Goal: Information Seeking & Learning: Learn about a topic

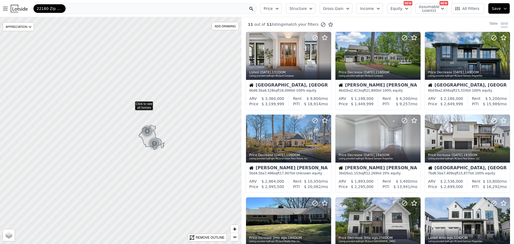
drag, startPoint x: 163, startPoint y: 52, endPoint x: 131, endPoint y: 103, distance: 59.6
click at [219, 25] on div "ADD DRAWING" at bounding box center [225, 26] width 27 height 8
drag, startPoint x: 229, startPoint y: 148, endPoint x: 149, endPoint y: 92, distance: 97.7
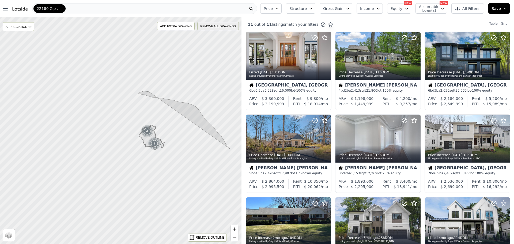
click at [203, 25] on div "REMOVE ALL DRAWINGS" at bounding box center [218, 26] width 41 height 8
click at [214, 25] on div "ADD DRAWING" at bounding box center [225, 26] width 27 height 8
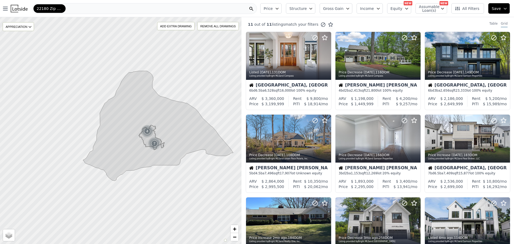
click at [274, 8] on icon "button" at bounding box center [277, 8] width 4 height 4
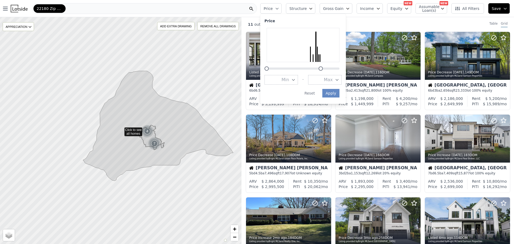
drag, startPoint x: 347, startPoint y: 70, endPoint x: 325, endPoint y: 71, distance: 21.4
click at [274, 71] on div "Price Min - Max Apply Reset" at bounding box center [303, 59] width 86 height 90
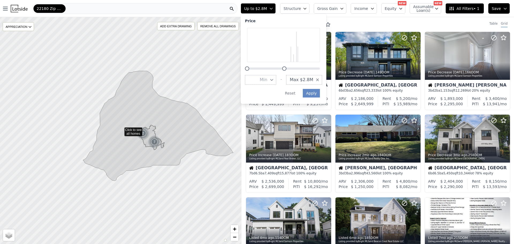
drag, startPoint x: 309, startPoint y: 69, endPoint x: 293, endPoint y: 70, distance: 15.5
click at [274, 70] on div at bounding box center [284, 68] width 4 height 4
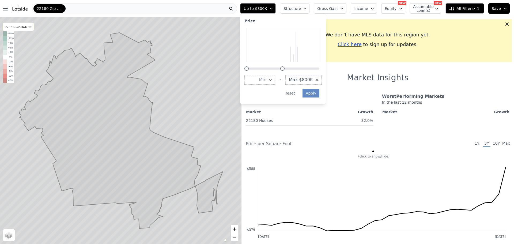
click at [111, 12] on div "22180 Zip Code" at bounding box center [134, 8] width 205 height 11
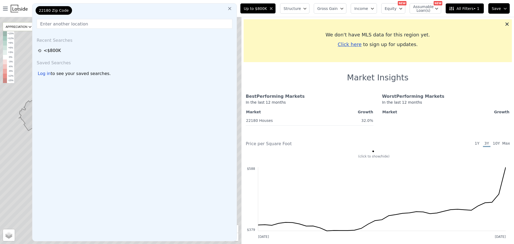
click at [235, 7] on button at bounding box center [230, 8] width 10 height 11
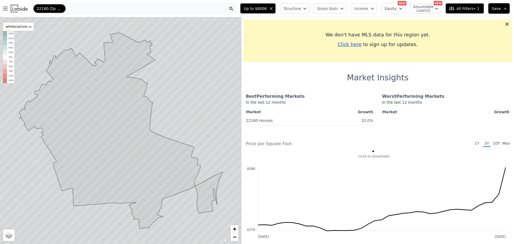
click at [149, 11] on div "22180 Zip Code" at bounding box center [134, 8] width 205 height 11
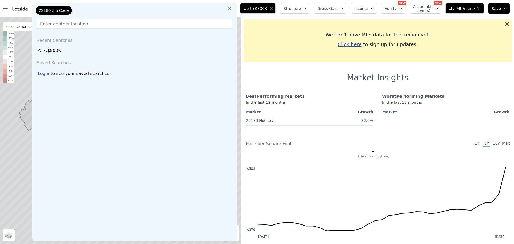
click at [60, 10] on span "22180 Zip Code" at bounding box center [54, 10] width 30 height 5
click at [86, 23] on input "text" at bounding box center [135, 24] width 196 height 10
click at [59, 9] on span "22180 Zip Code" at bounding box center [54, 10] width 30 height 5
drag, startPoint x: 52, startPoint y: 10, endPoint x: 172, endPoint y: 16, distance: 120.1
click at [54, 10] on span "22180 Zip Code" at bounding box center [54, 10] width 30 height 5
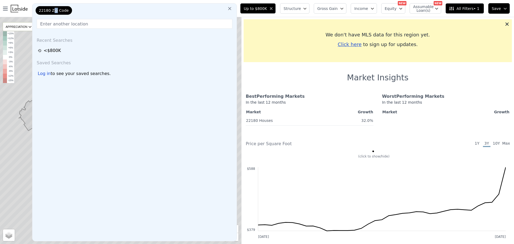
click at [232, 8] on icon at bounding box center [229, 8] width 5 height 5
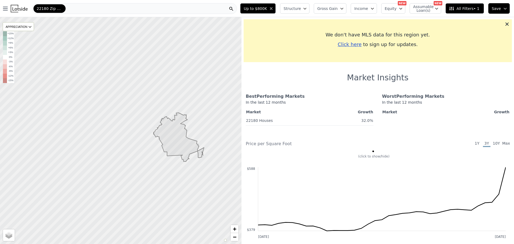
drag, startPoint x: 164, startPoint y: 75, endPoint x: 160, endPoint y: 92, distance: 17.7
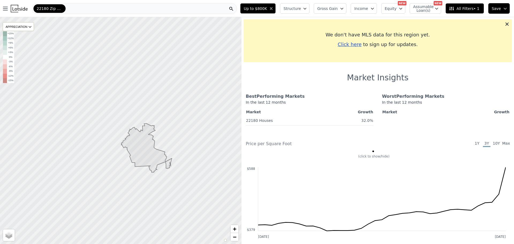
drag, startPoint x: 177, startPoint y: 81, endPoint x: 147, endPoint y: 92, distance: 32.6
click at [147, 92] on div at bounding box center [120, 131] width 290 height 272
click at [274, 8] on span "All Filters • 1" at bounding box center [464, 8] width 30 height 5
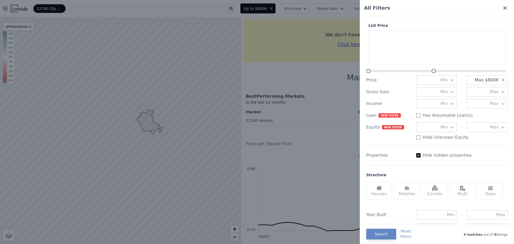
click at [274, 6] on icon at bounding box center [504, 7] width 5 height 5
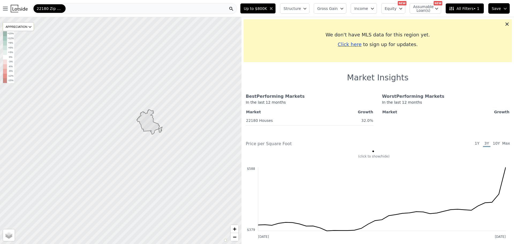
click at [18, 12] on img at bounding box center [19, 8] width 17 height 7
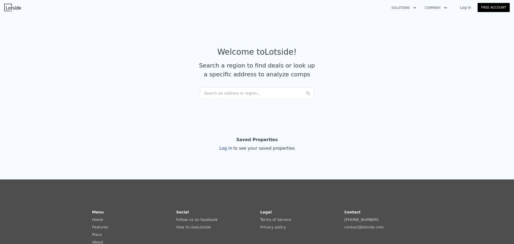
click at [253, 92] on div "Search an address or region..." at bounding box center [257, 93] width 115 height 12
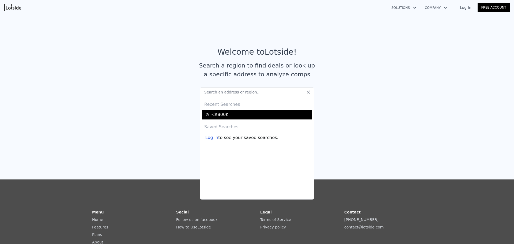
click at [222, 114] on div "<$800K" at bounding box center [257, 114] width 105 height 6
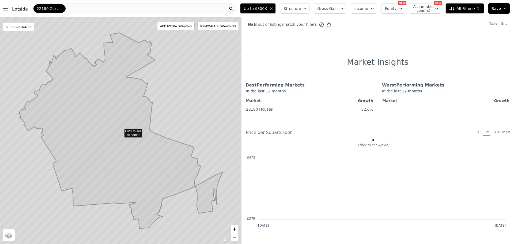
click at [61, 8] on span "22180 Zip Code" at bounding box center [50, 8] width 26 height 5
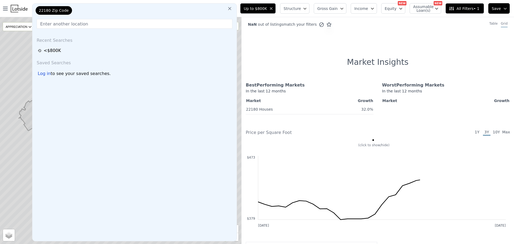
click at [58, 9] on span "22180 Zip Code" at bounding box center [54, 10] width 30 height 5
click at [232, 10] on icon at bounding box center [229, 8] width 5 height 5
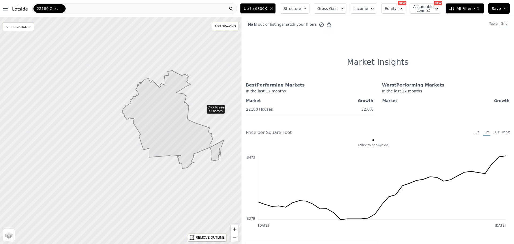
drag, startPoint x: 192, startPoint y: 84, endPoint x: 203, endPoint y: 110, distance: 28.7
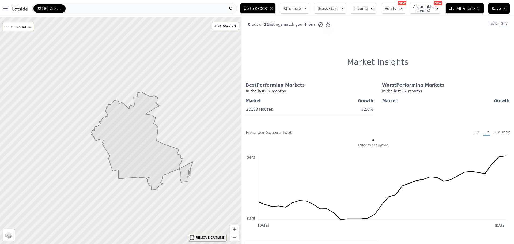
click at [203, 219] on div "REMOVE OUTLINE" at bounding box center [210, 237] width 29 height 5
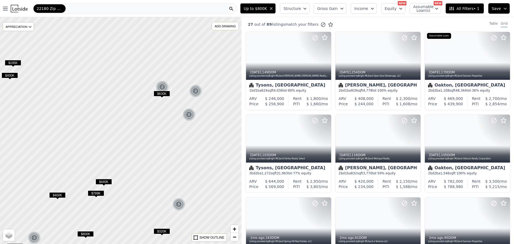
drag, startPoint x: 206, startPoint y: 135, endPoint x: 196, endPoint y: 145, distance: 14.0
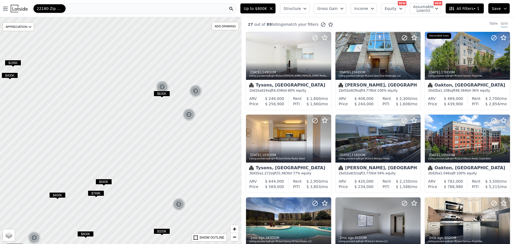
click at [196, 145] on div at bounding box center [121, 130] width 290 height 272
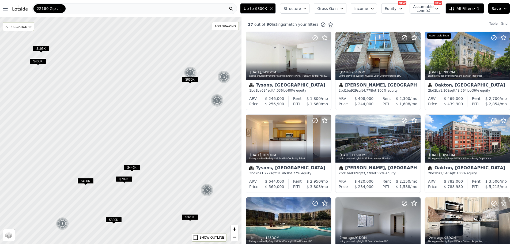
drag, startPoint x: 183, startPoint y: 158, endPoint x: 212, endPoint y: 143, distance: 32.9
click at [212, 143] on div at bounding box center [121, 130] width 290 height 272
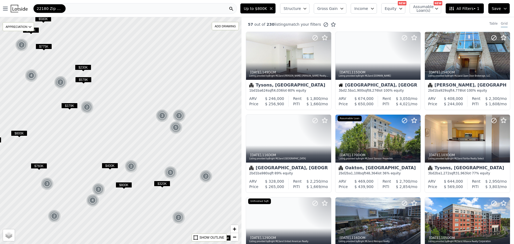
drag, startPoint x: 164, startPoint y: 145, endPoint x: 149, endPoint y: 151, distance: 16.1
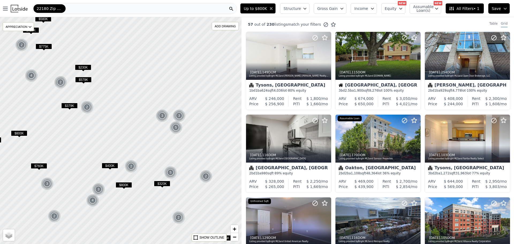
click at [149, 151] on div at bounding box center [120, 130] width 290 height 272
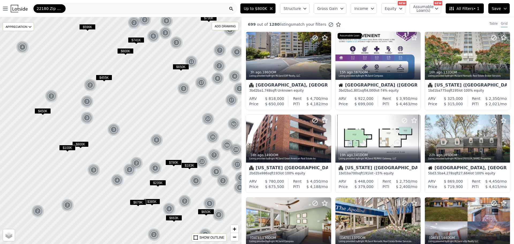
click at [138, 8] on div "22180 Zip Code" at bounding box center [134, 8] width 205 height 11
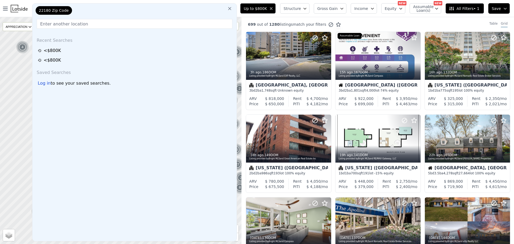
click at [274, 23] on div "699 out of 1280 listings match your filters Table Grid" at bounding box center [377, 24] width 273 height 14
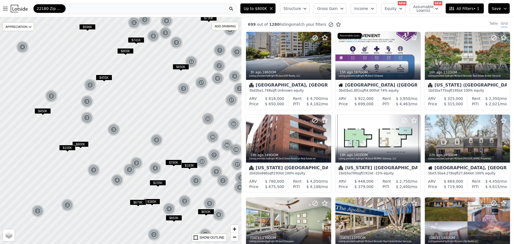
drag, startPoint x: 218, startPoint y: 28, endPoint x: 211, endPoint y: 34, distance: 9.3
click at [218, 28] on div "ADD DRAWING" at bounding box center [225, 26] width 27 height 8
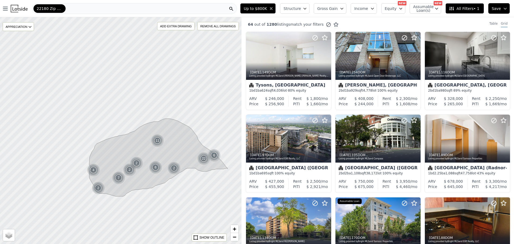
click at [274, 6] on span "All Filters • 1" at bounding box center [464, 8] width 30 height 5
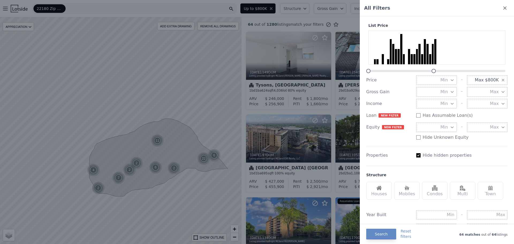
click at [274, 78] on button "Min" at bounding box center [436, 80] width 41 height 10
click at [274, 125] on button "$400K" at bounding box center [436, 128] width 41 height 10
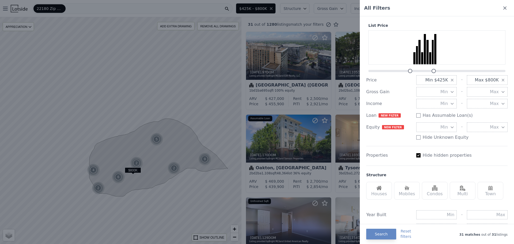
drag, startPoint x: 409, startPoint y: 71, endPoint x: 412, endPoint y: 71, distance: 3.0
click at [274, 71] on div at bounding box center [410, 71] width 4 height 4
drag, startPoint x: 410, startPoint y: 71, endPoint x: 413, endPoint y: 71, distance: 2.9
click at [274, 71] on div at bounding box center [413, 71] width 4 height 4
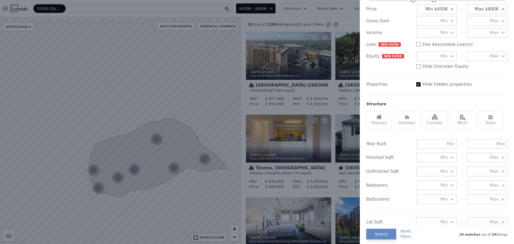
scroll to position [80, 0]
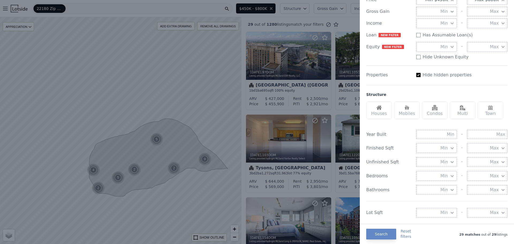
click at [274, 110] on div "Houses" at bounding box center [379, 110] width 26 height 18
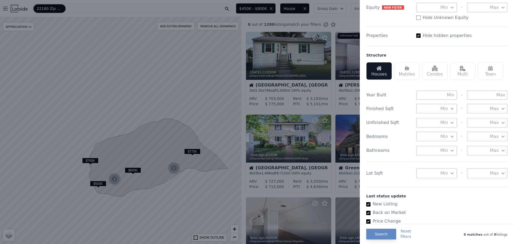
scroll to position [134, 0]
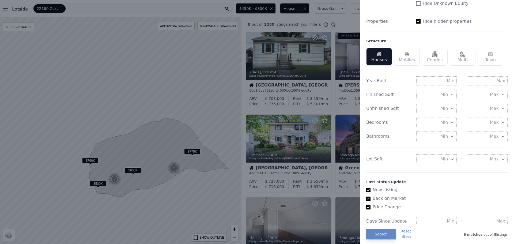
click at [274, 120] on button "Min" at bounding box center [436, 123] width 41 height 10
click at [274, 153] on button "2 beds" at bounding box center [436, 151] width 41 height 10
click at [274, 135] on button "Min" at bounding box center [436, 136] width 41 height 10
click at [274, 157] on button "1 baths" at bounding box center [436, 156] width 41 height 10
click at [274, 95] on span "Min" at bounding box center [443, 94] width 7 height 6
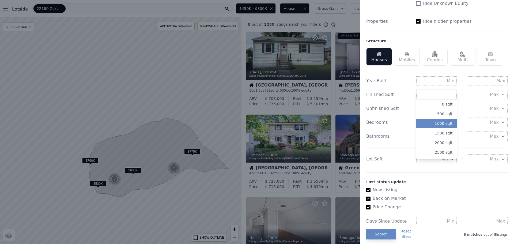
click at [274, 121] on button "1000 sqft" at bounding box center [436, 124] width 41 height 10
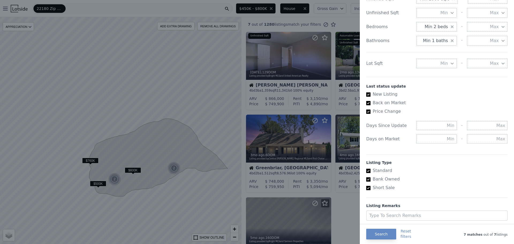
scroll to position [245, 0]
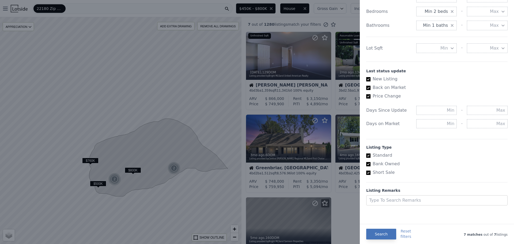
click at [274, 219] on button "Search" at bounding box center [381, 234] width 30 height 11
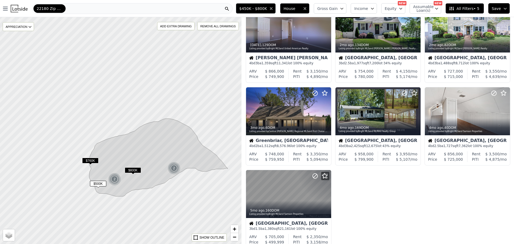
scroll to position [27, 0]
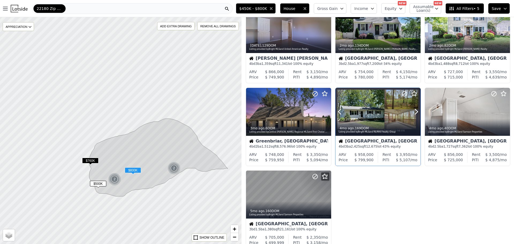
click at [274, 108] on div at bounding box center [377, 112] width 85 height 48
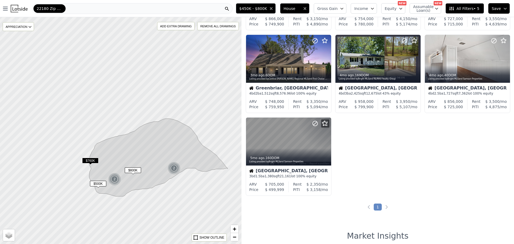
scroll to position [80, 0]
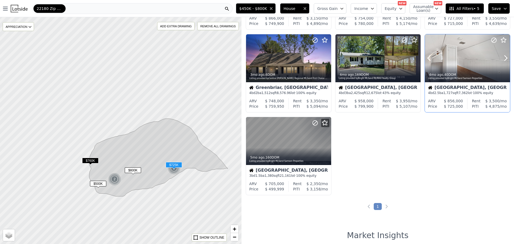
click at [274, 57] on div at bounding box center [467, 58] width 85 height 48
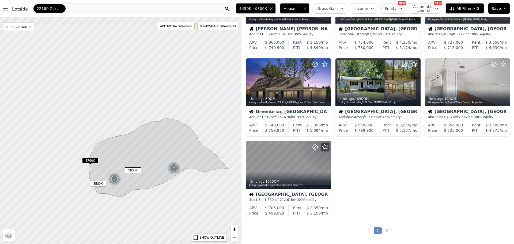
scroll to position [27, 0]
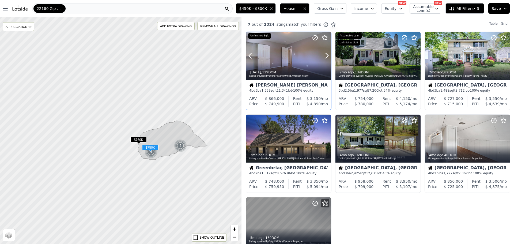
click at [274, 57] on div at bounding box center [288, 56] width 85 height 48
click at [274, 51] on div at bounding box center [467, 56] width 85 height 48
click at [274, 9] on span "All Filters • 5" at bounding box center [464, 8] width 30 height 5
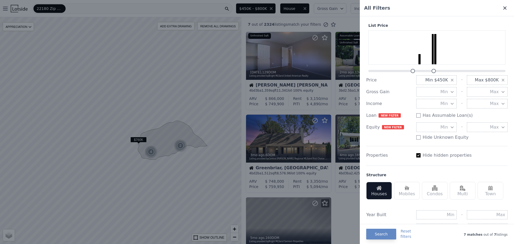
click at [274, 8] on icon at bounding box center [504, 7] width 5 height 5
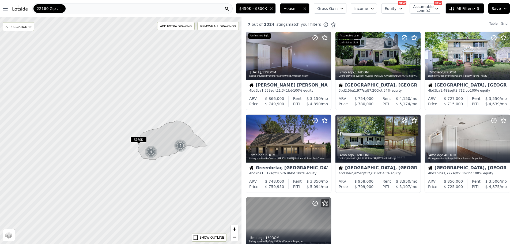
click at [274, 10] on icon "button" at bounding box center [401, 8] width 4 height 4
click at [274, 10] on span "Income" at bounding box center [361, 8] width 14 height 5
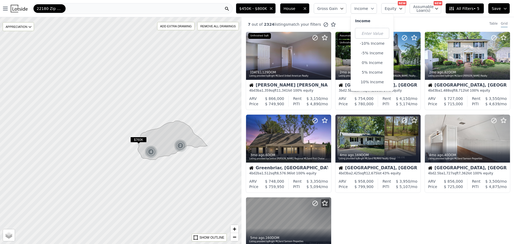
click at [274, 9] on span "Income" at bounding box center [361, 8] width 14 height 5
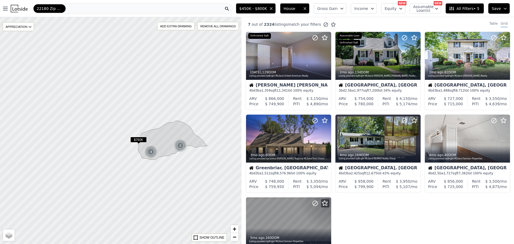
click at [274, 9] on button "Gross Gain" at bounding box center [330, 8] width 33 height 10
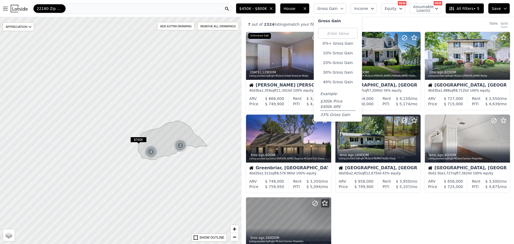
click at [274, 9] on button "Gross Gain" at bounding box center [330, 8] width 33 height 10
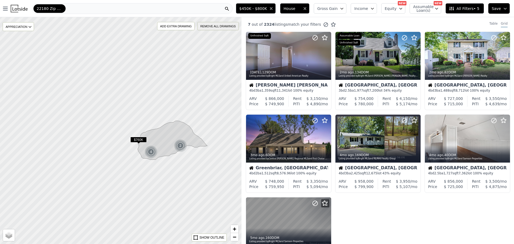
click at [211, 28] on div "REMOVE ALL DRAWINGS" at bounding box center [218, 26] width 41 height 8
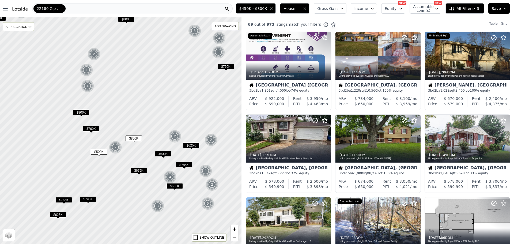
drag, startPoint x: 160, startPoint y: 130, endPoint x: 154, endPoint y: 124, distance: 8.1
click at [154, 124] on div at bounding box center [118, 128] width 290 height 272
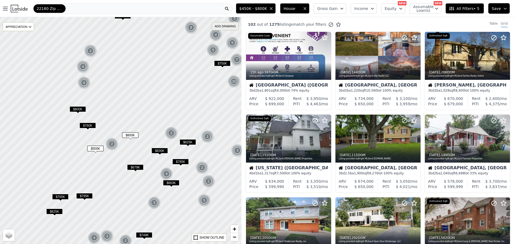
click at [227, 27] on div "ADD DRAWING" at bounding box center [225, 26] width 27 height 8
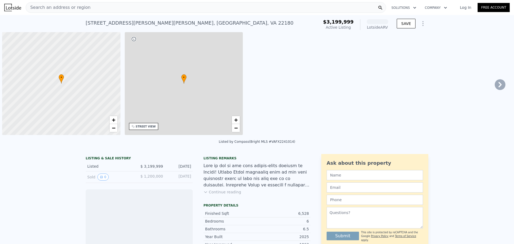
scroll to position [0, 2]
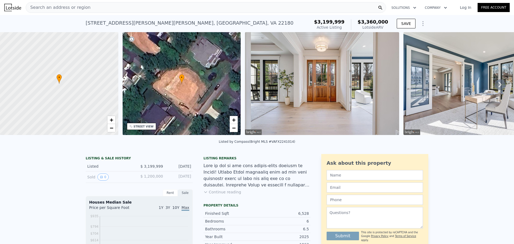
click at [479, 99] on img at bounding box center [480, 83] width 154 height 103
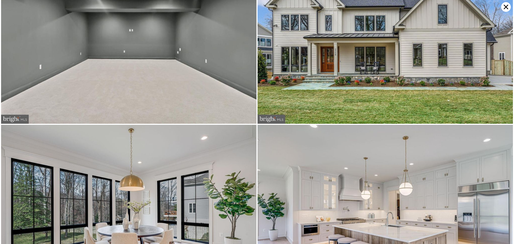
scroll to position [1286, 0]
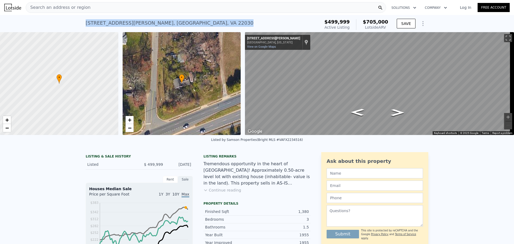
drag, startPoint x: 185, startPoint y: 24, endPoint x: 84, endPoint y: 22, distance: 101.5
click at [86, 22] on div "12224 Braddock Rd , Fairfax County , VA 22030 Active at $499,999 (~ARV $705k )" at bounding box center [202, 24] width 232 height 15
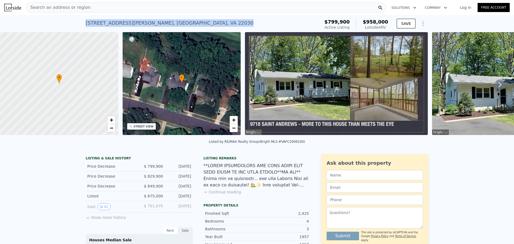
drag, startPoint x: 82, startPoint y: 22, endPoint x: 184, endPoint y: 24, distance: 102.3
click at [190, 25] on div "9718 Saint Andrews Dr , Fairfax County , VA 22030 Active at $799,900 (~ARV $958…" at bounding box center [257, 23] width 514 height 17
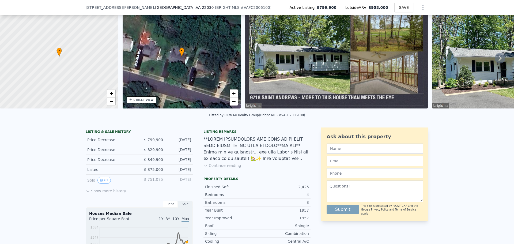
scroll to position [25, 0]
click at [215, 168] on button "Continue reading" at bounding box center [222, 165] width 38 height 5
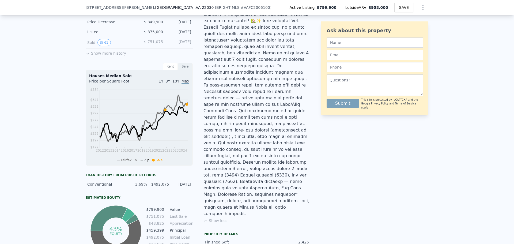
scroll to position [132, 0]
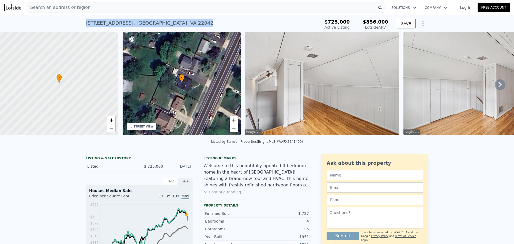
drag, startPoint x: 83, startPoint y: 23, endPoint x: 189, endPoint y: 25, distance: 106.0
click at [189, 25] on div "3112 Annandale Rd , West Falls Church , VA 22042 Active at $725k (~ARV $856k ) …" at bounding box center [257, 23] width 514 height 17
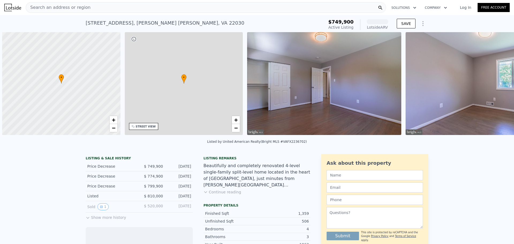
scroll to position [0, 2]
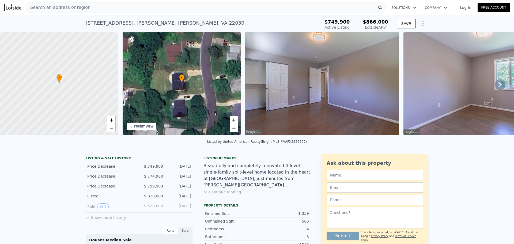
drag, startPoint x: 156, startPoint y: 167, endPoint x: 157, endPoint y: 160, distance: 6.5
click at [157, 163] on div "LISTING & SALE HISTORY Price Decrease $ 749,900 Sep 2, 2025 Price Decrease $ 77…" at bounding box center [139, 188] width 107 height 65
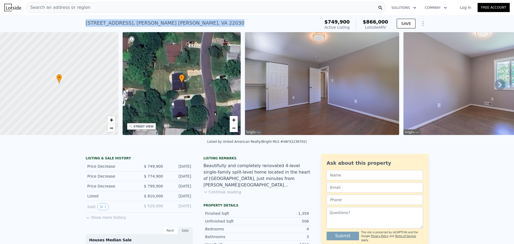
drag, startPoint x: 191, startPoint y: 25, endPoint x: 82, endPoint y: 24, distance: 108.4
click at [82, 24] on div "4404 San Marcos Dr , George Mason , VA 22030 Active at $749,900 (~ARV $866k ) $…" at bounding box center [257, 23] width 514 height 17
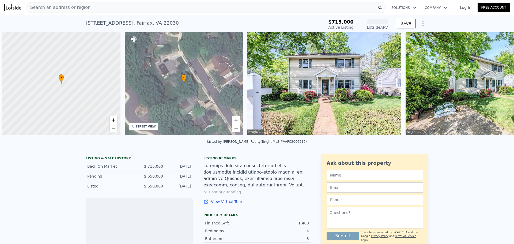
scroll to position [0, 2]
